Goal: Task Accomplishment & Management: Manage account settings

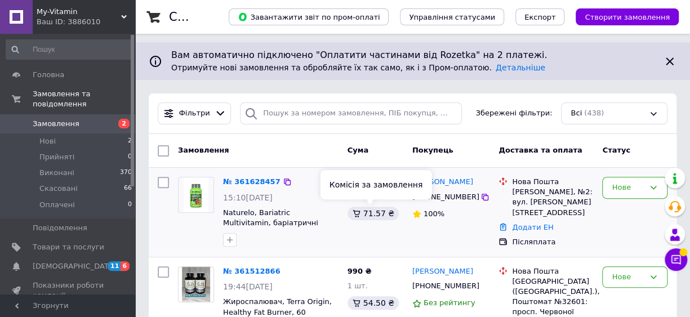
scroll to position [113, 0]
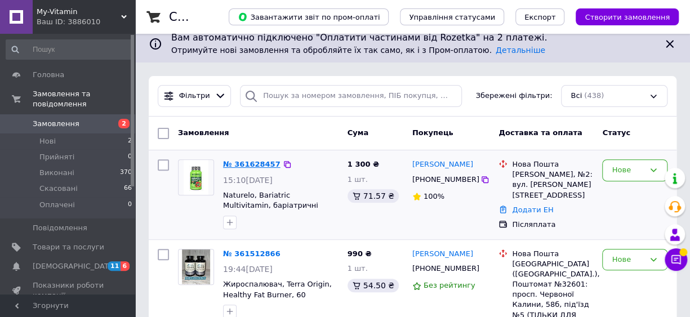
click at [256, 160] on link "№ 361628457" at bounding box center [251, 164] width 57 height 8
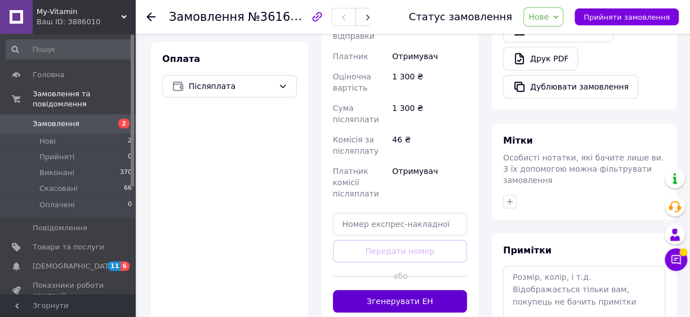
scroll to position [450, 0]
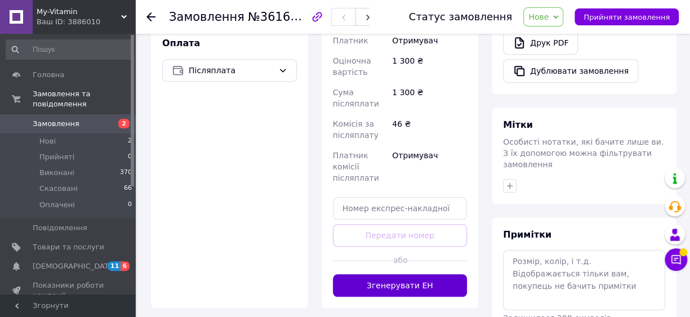
click at [417, 278] on button "Згенерувати ЕН" at bounding box center [400, 285] width 135 height 23
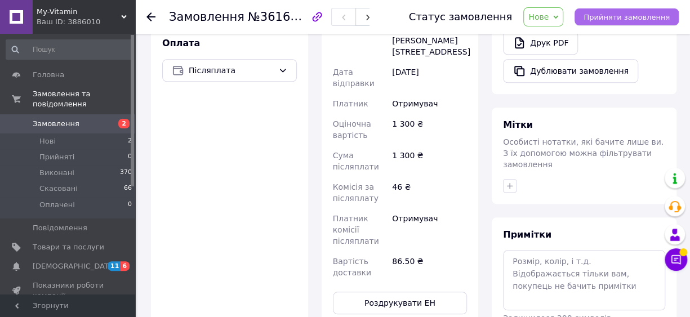
click at [632, 17] on span "Прийняти замовлення" at bounding box center [626, 17] width 86 height 8
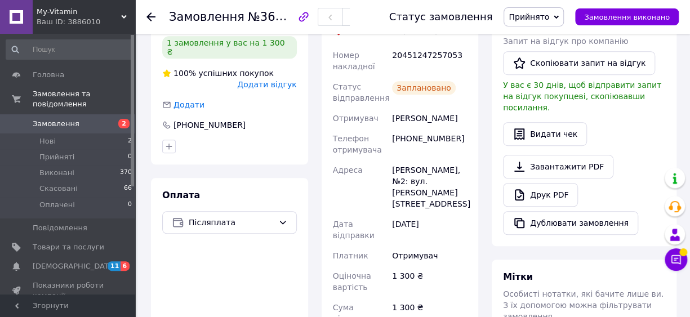
scroll to position [282, 0]
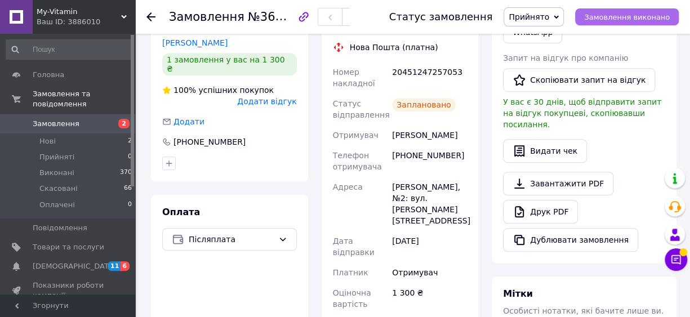
click at [621, 21] on span "Замовлення виконано" at bounding box center [627, 17] width 86 height 8
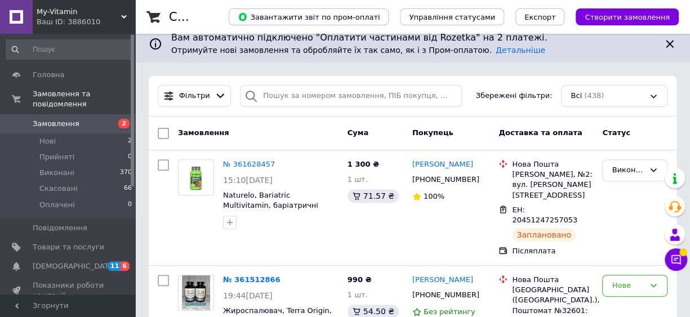
scroll to position [225, 0]
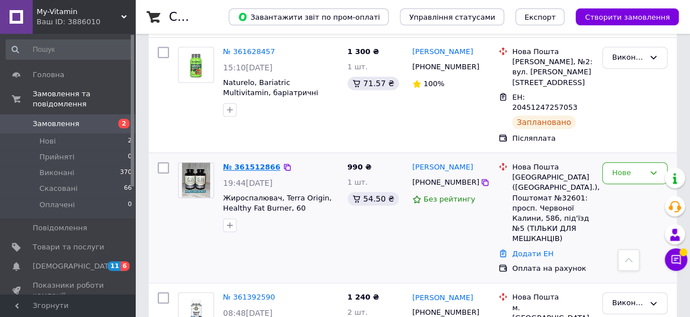
click at [248, 163] on link "№ 361512866" at bounding box center [251, 167] width 57 height 8
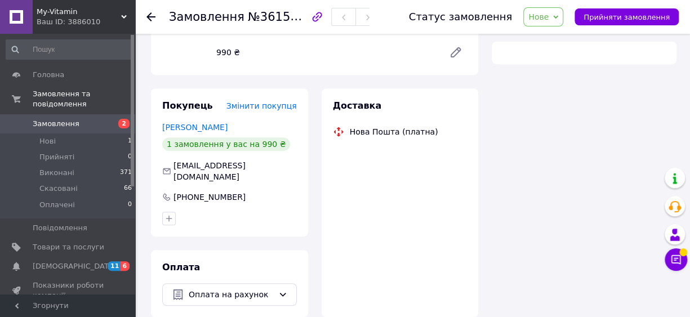
scroll to position [224, 0]
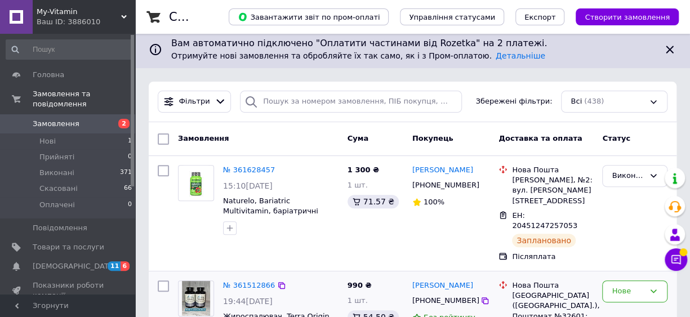
scroll to position [169, 0]
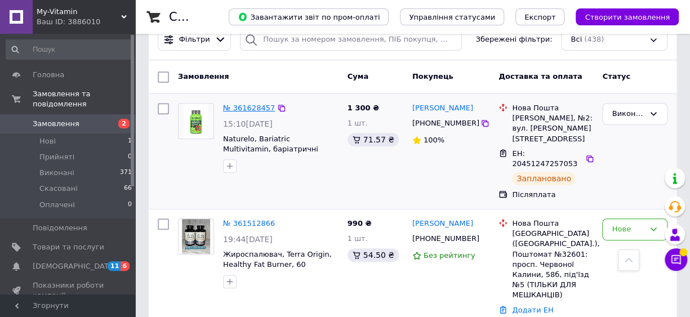
click at [240, 105] on link "№ 361628457" at bounding box center [249, 108] width 52 height 8
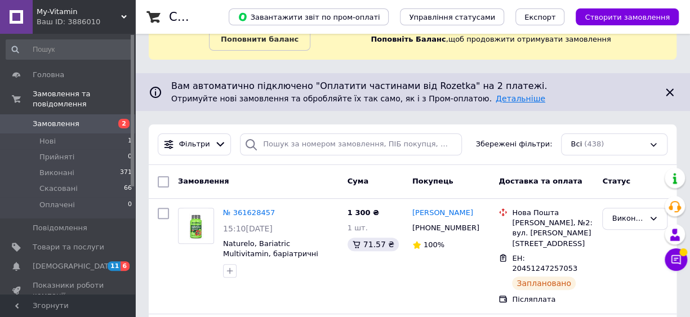
scroll to position [113, 0]
